Goal: Task Accomplishment & Management: Manage account settings

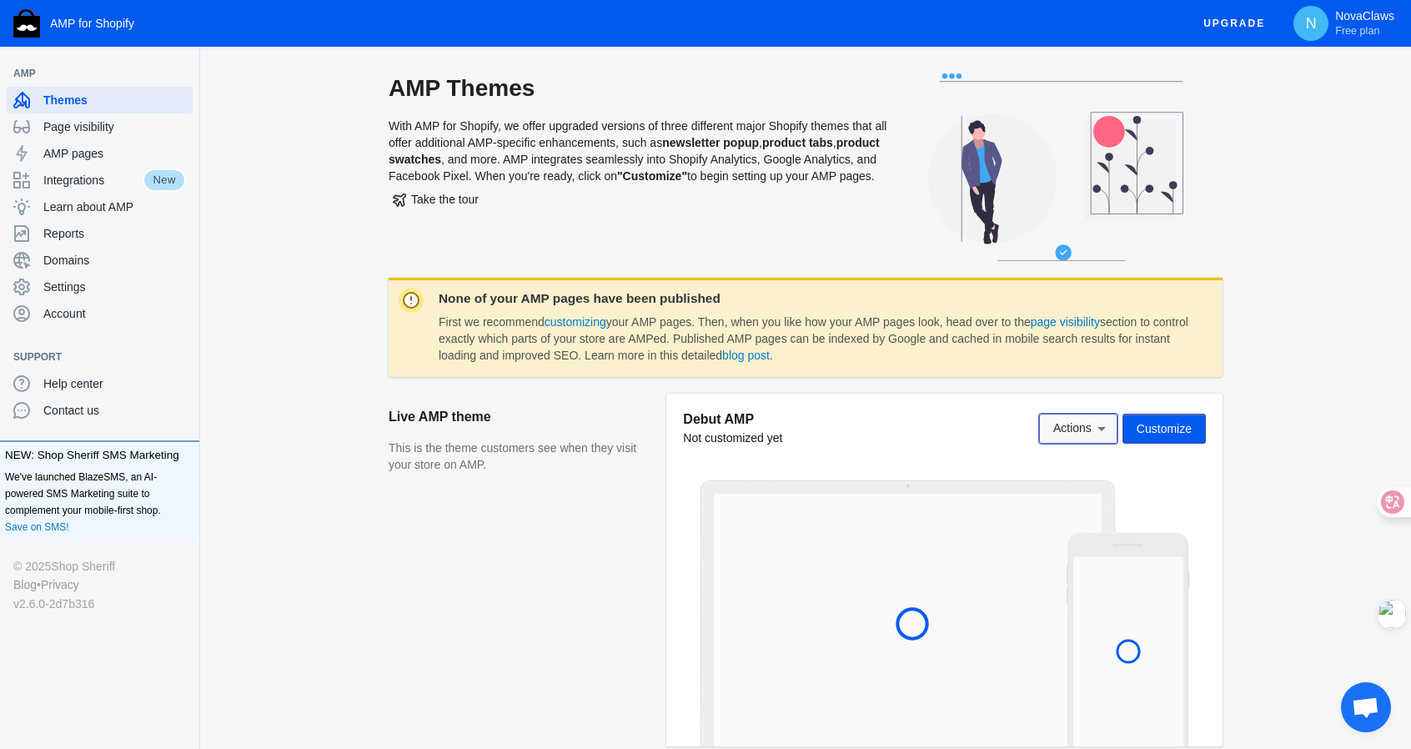
click at [1105, 433] on icon at bounding box center [1102, 428] width 17 height 17
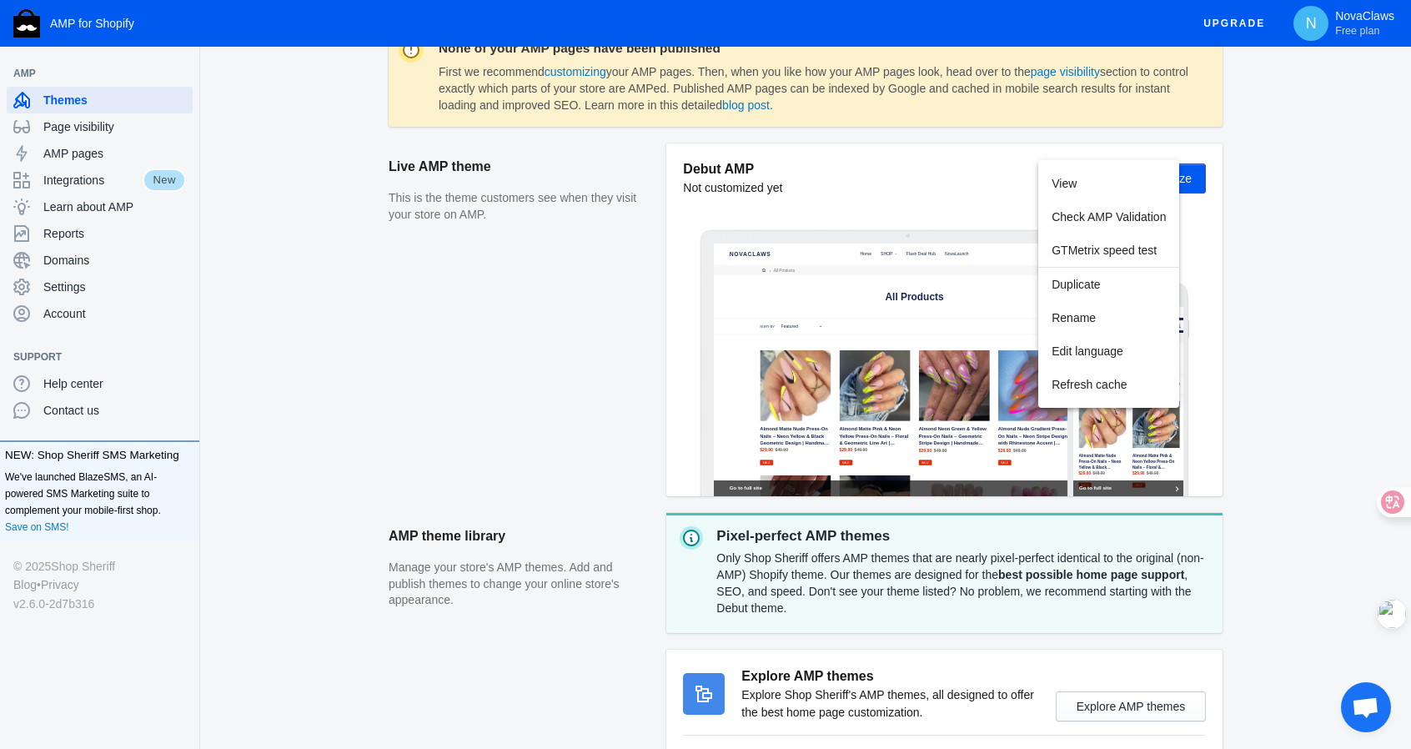
scroll to position [415, 0]
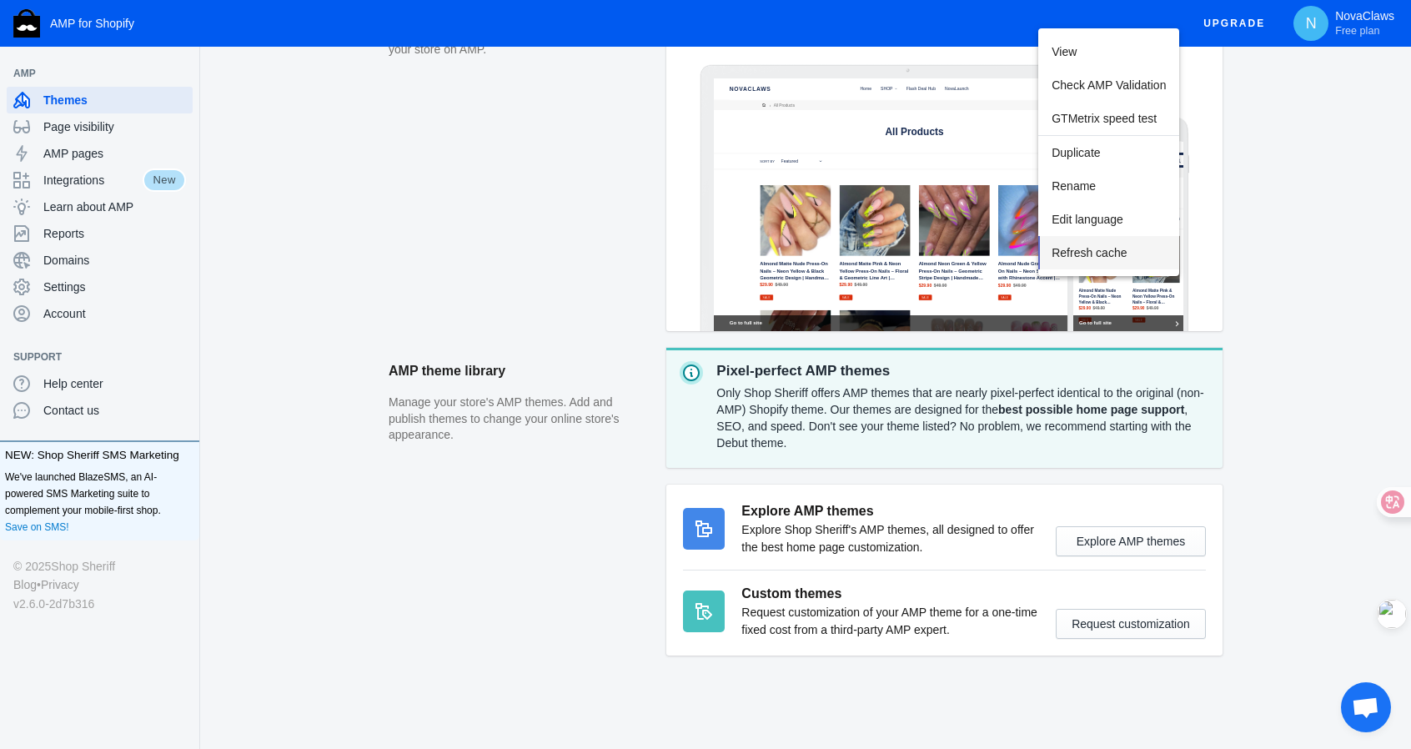
click at [1108, 250] on span "Refresh cache" at bounding box center [1089, 252] width 75 height 13
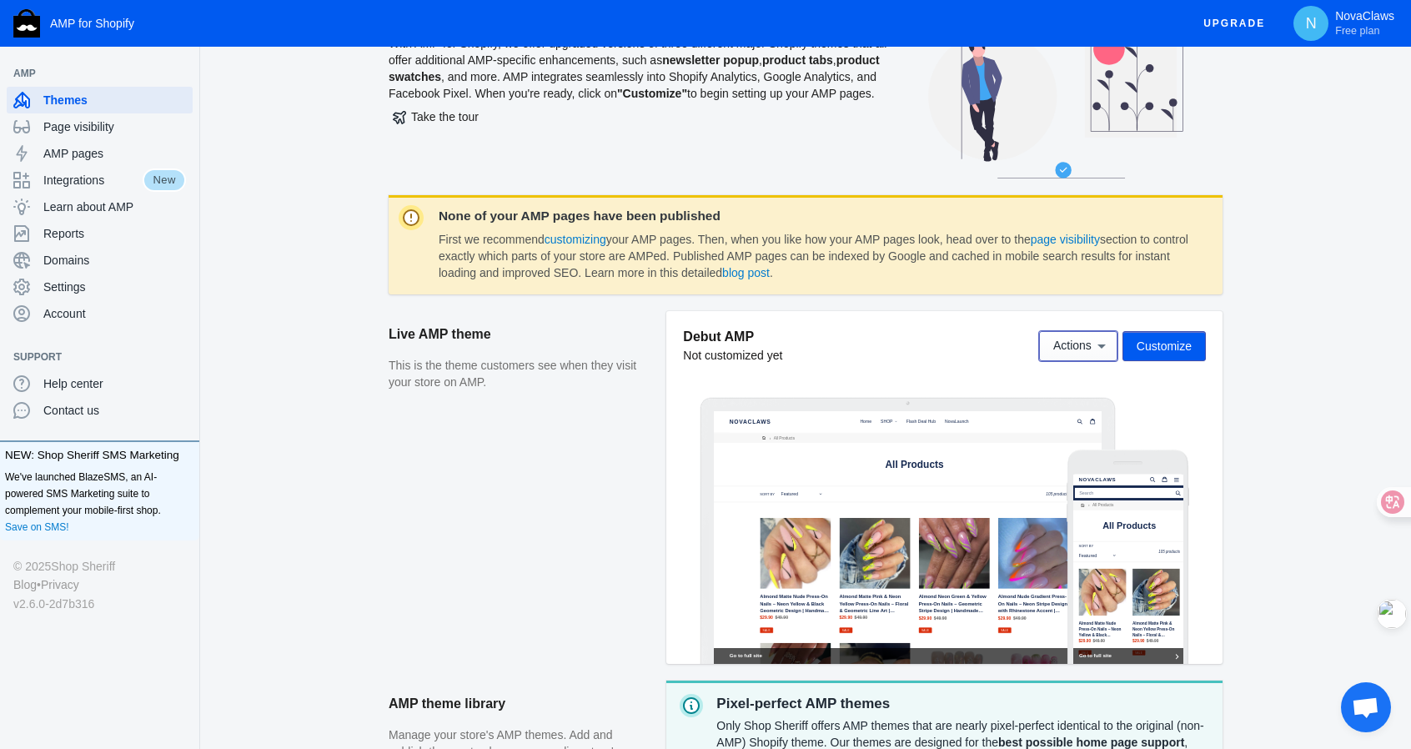
scroll to position [82, 0]
click at [70, 293] on span "Settings" at bounding box center [114, 287] width 143 height 17
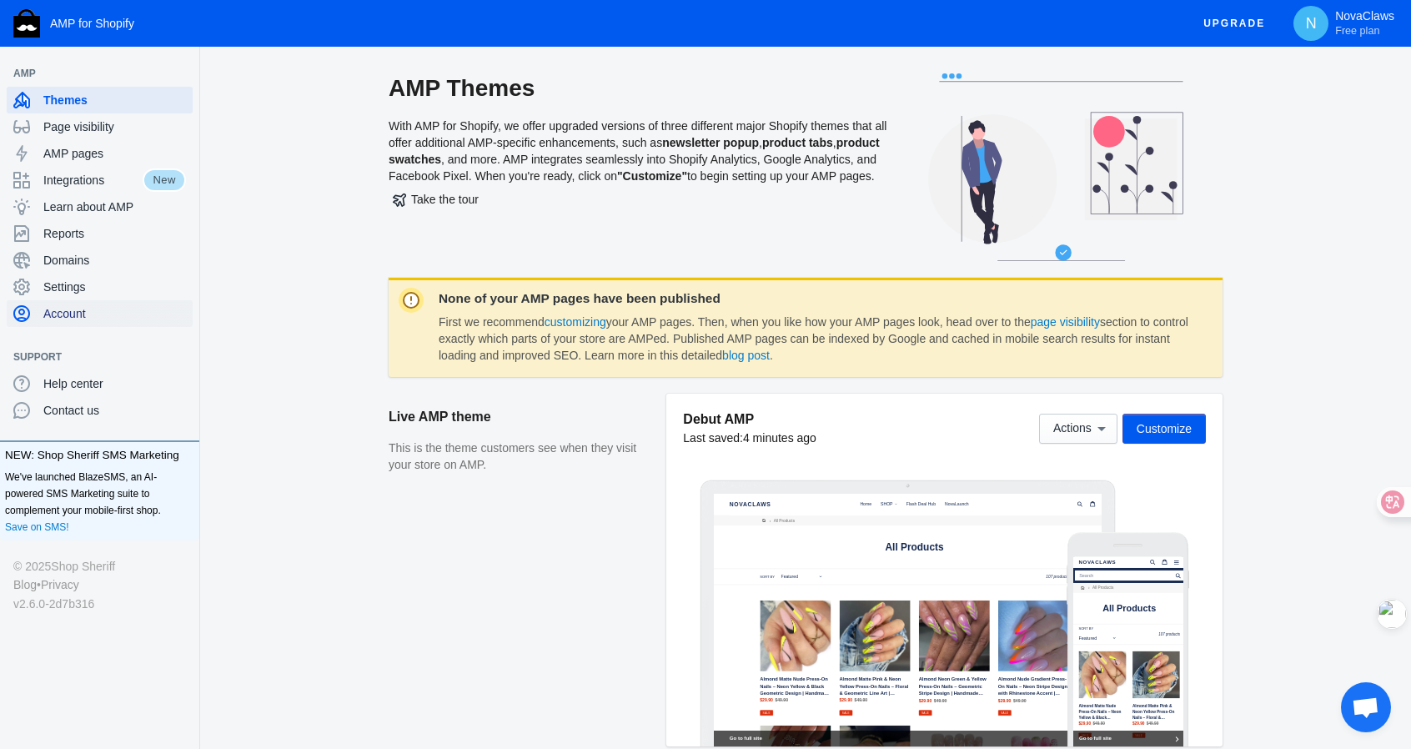
click at [65, 318] on span "Account" at bounding box center [114, 313] width 143 height 17
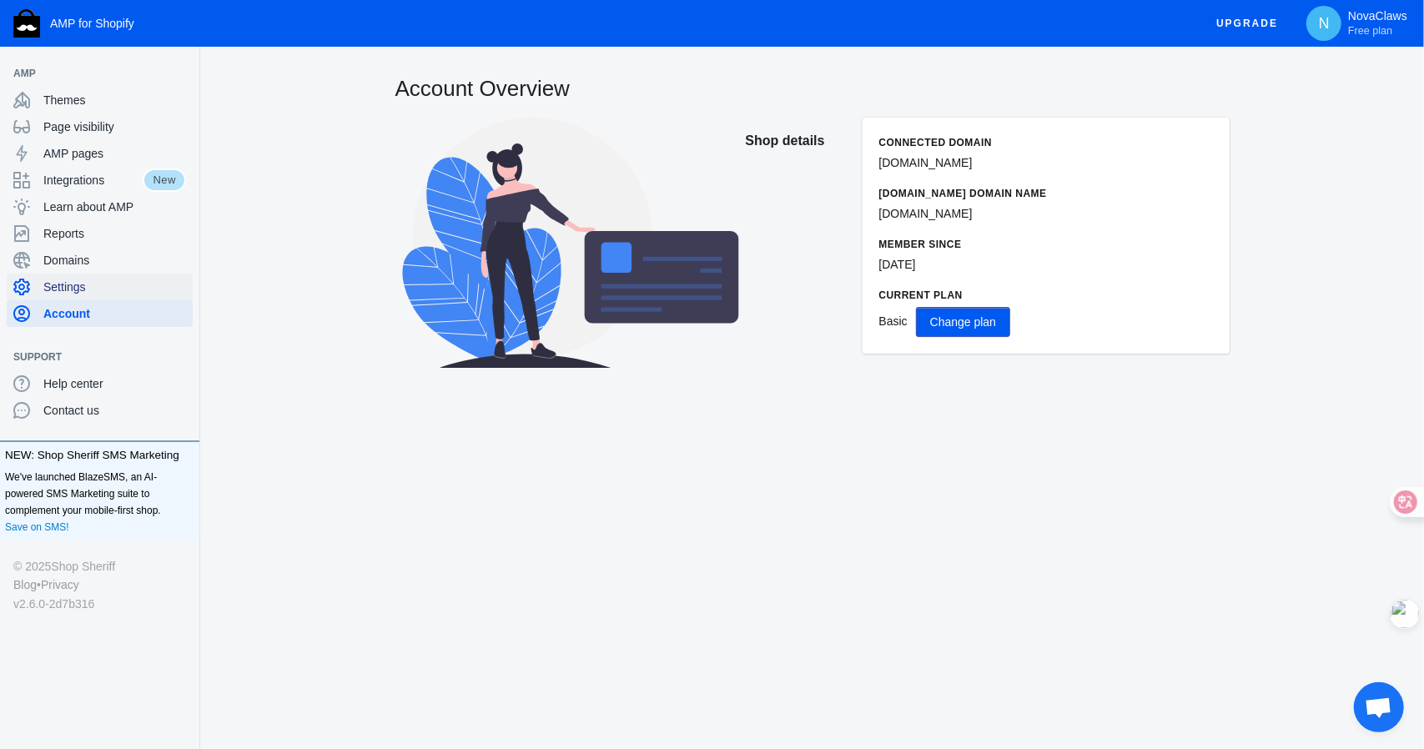
click at [64, 278] on div "Settings" at bounding box center [99, 287] width 173 height 27
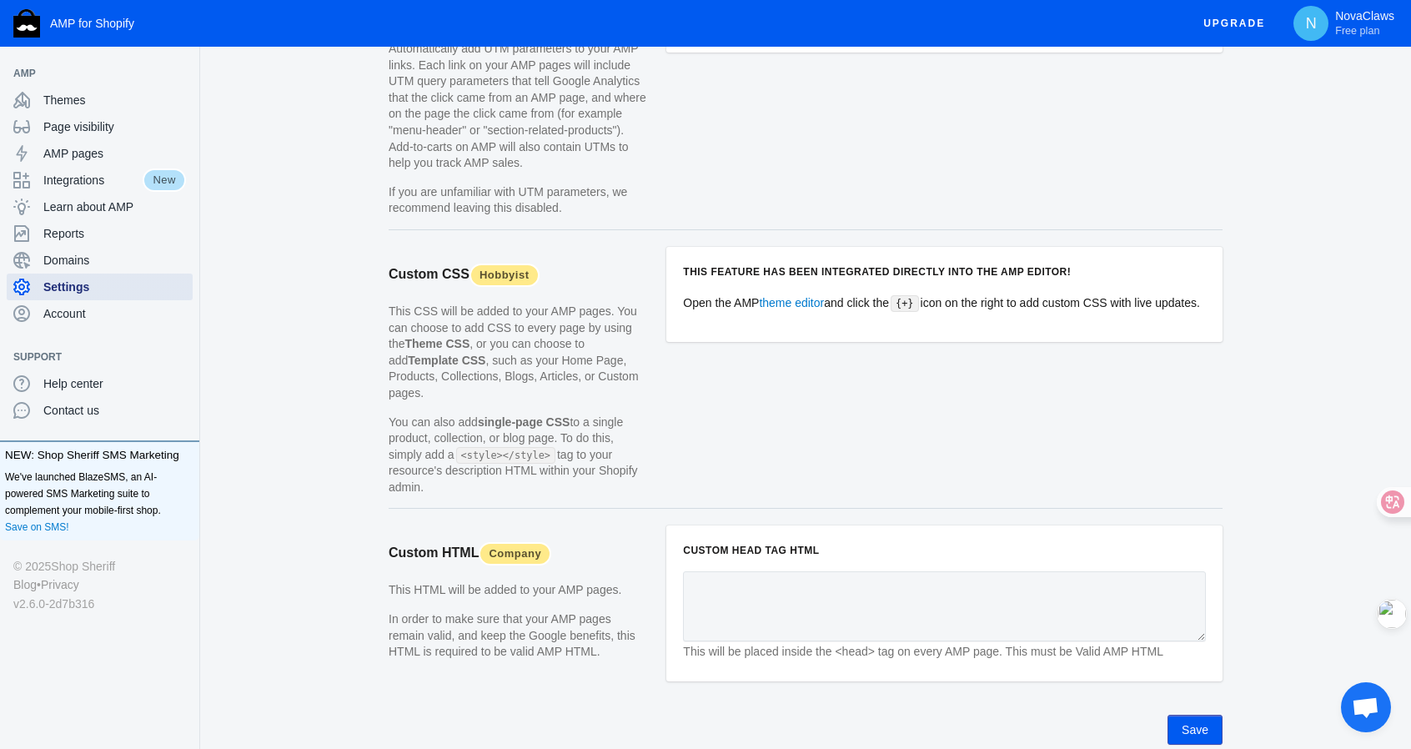
scroll to position [1532, 0]
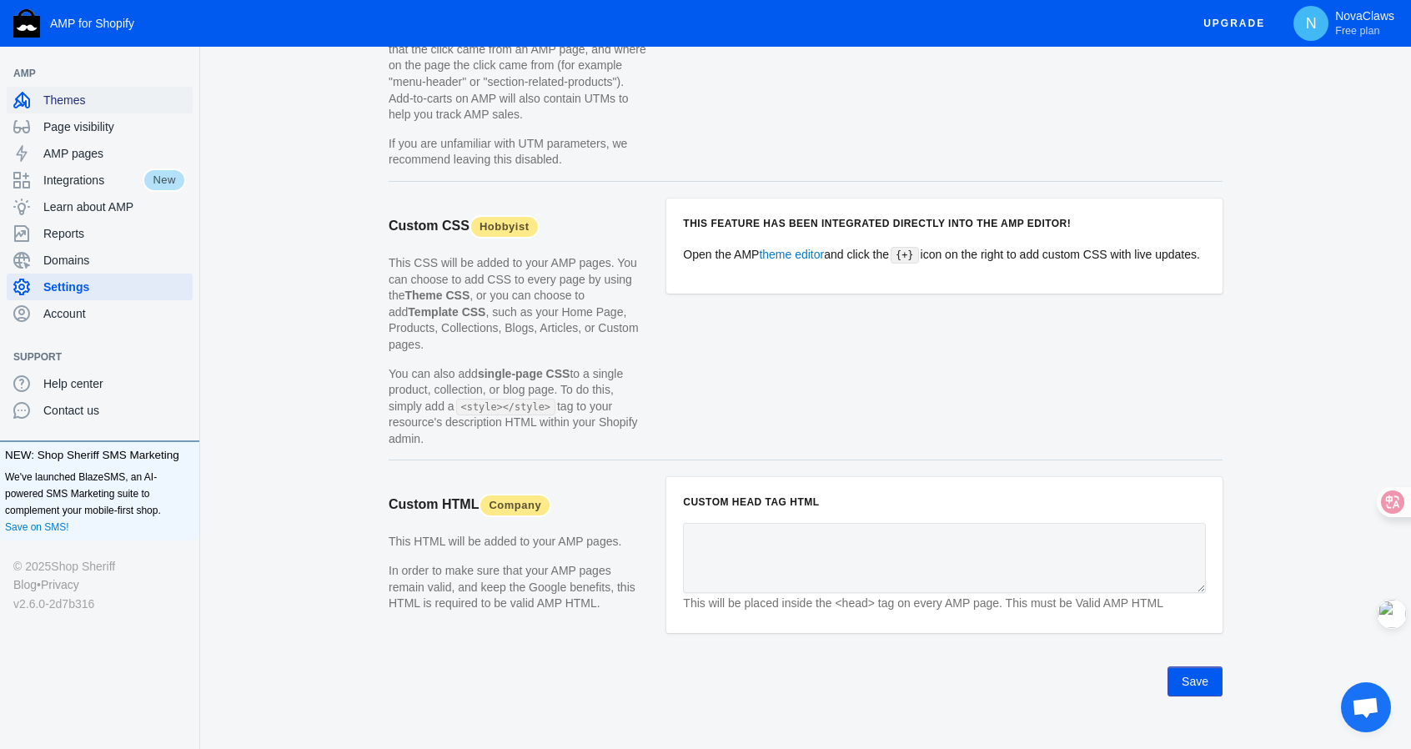
click at [99, 93] on span "Themes" at bounding box center [114, 100] width 143 height 17
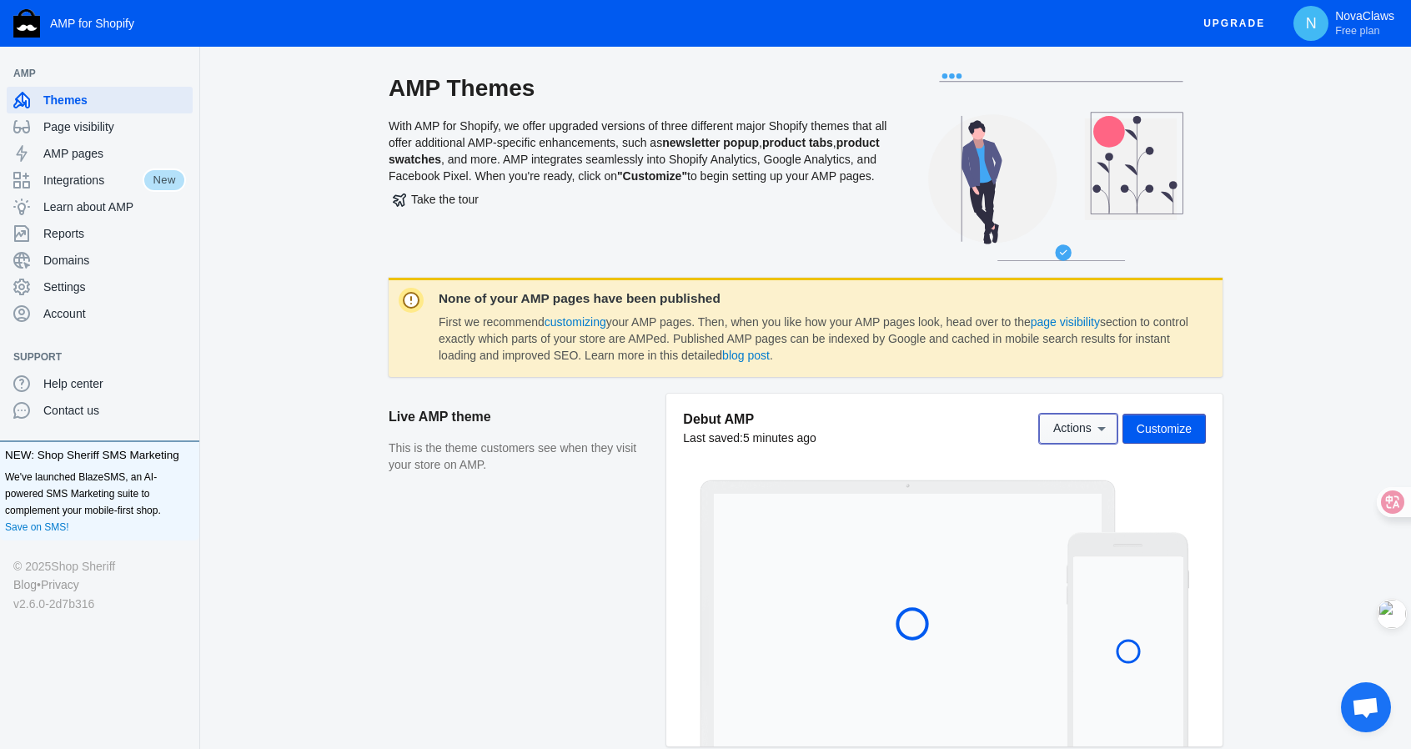
click at [1086, 433] on span "Actions" at bounding box center [1073, 428] width 38 height 13
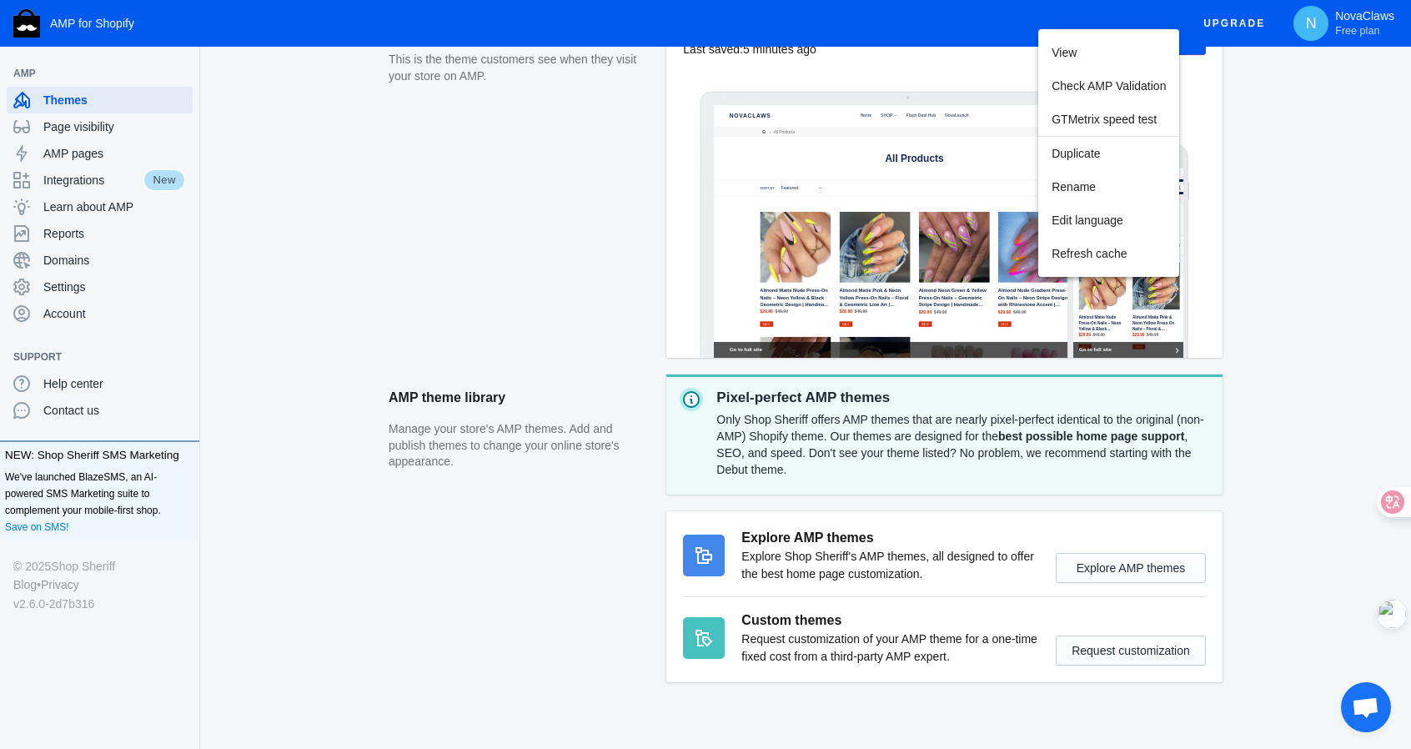
scroll to position [415, 0]
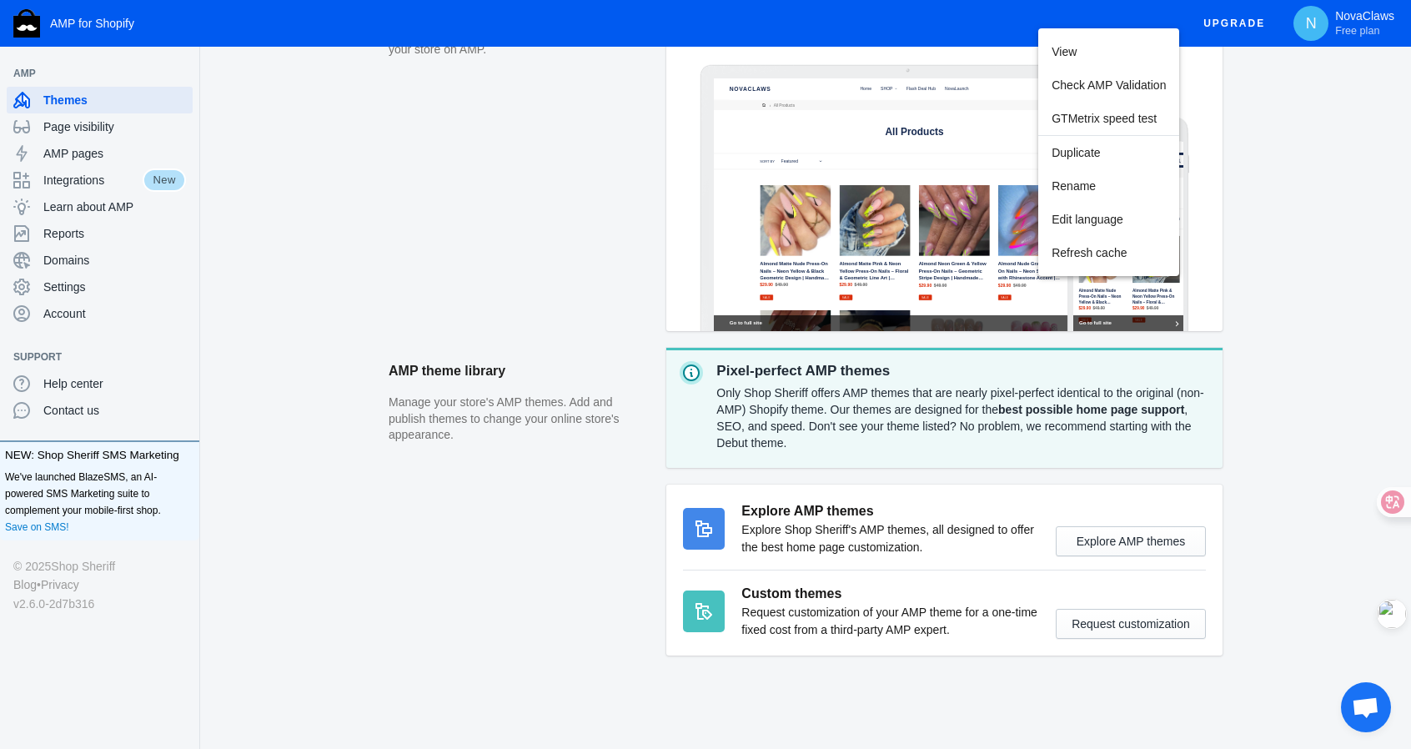
click at [1319, 26] on div at bounding box center [705, 374] width 1411 height 749
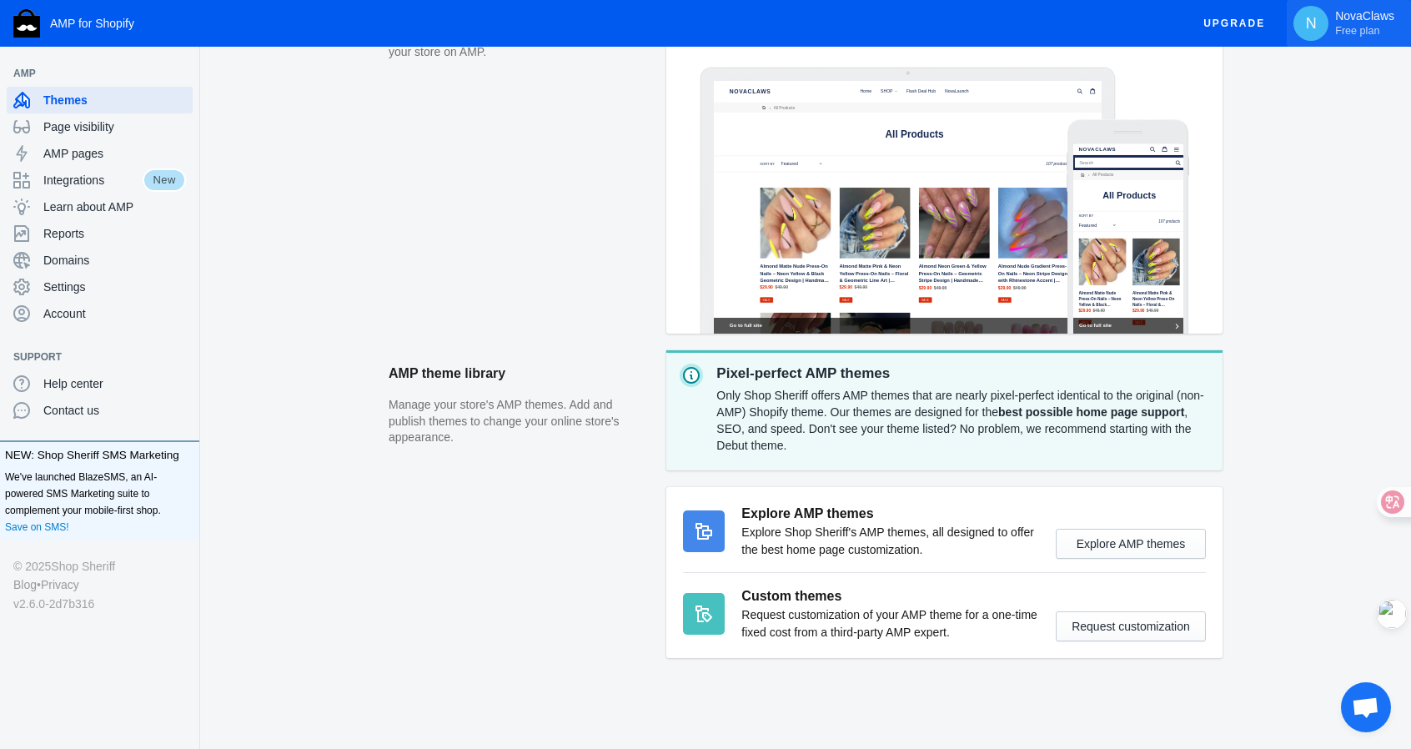
click at [1318, 25] on span "N" at bounding box center [1311, 23] width 17 height 17
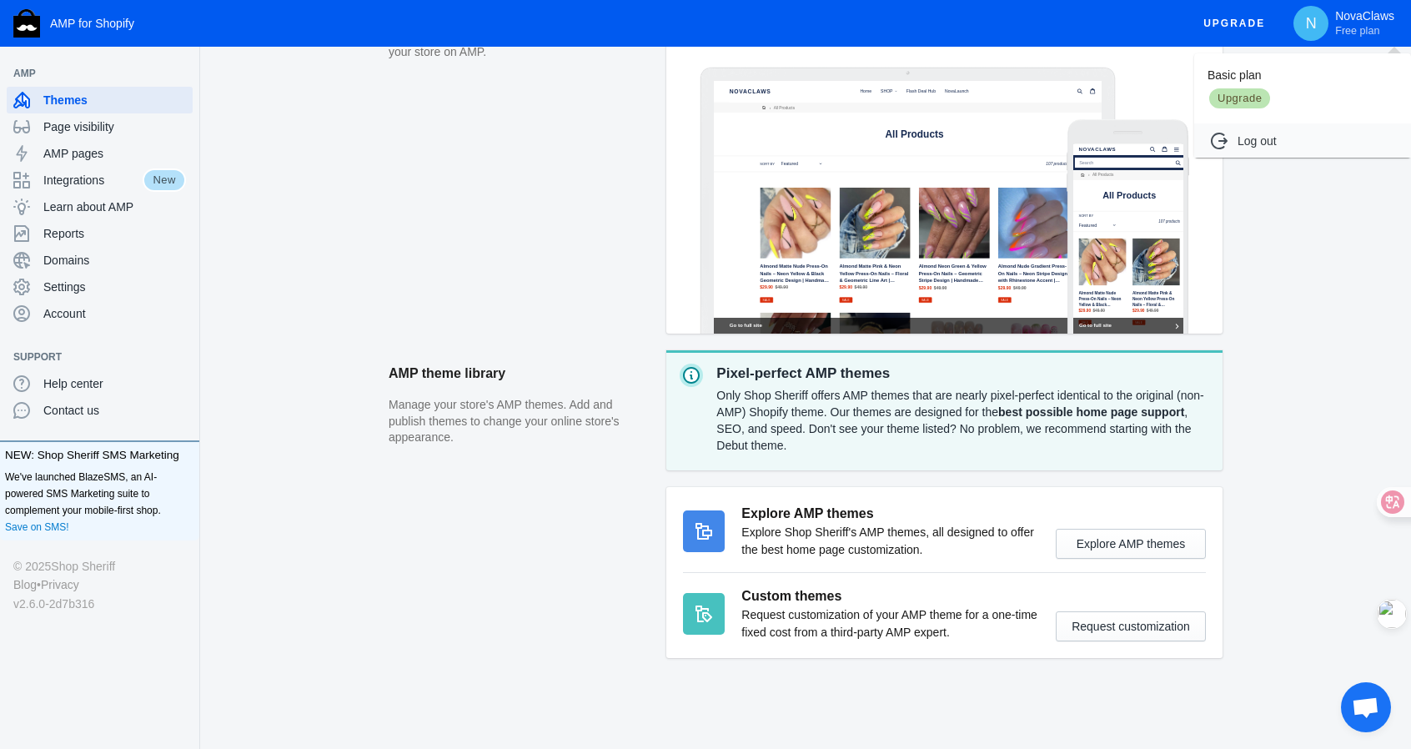
click at [79, 317] on div at bounding box center [705, 374] width 1411 height 749
